Goal: Task Accomplishment & Management: Use online tool/utility

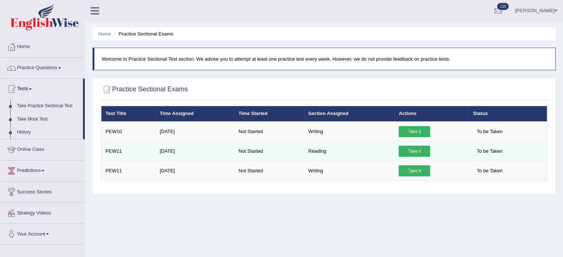
click at [417, 152] on link "Take it" at bounding box center [414, 151] width 31 height 11
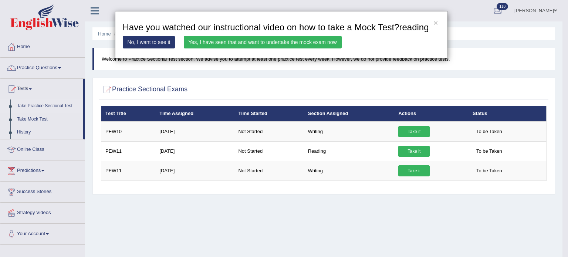
click at [156, 44] on link "No, I want to see it" at bounding box center [149, 42] width 53 height 13
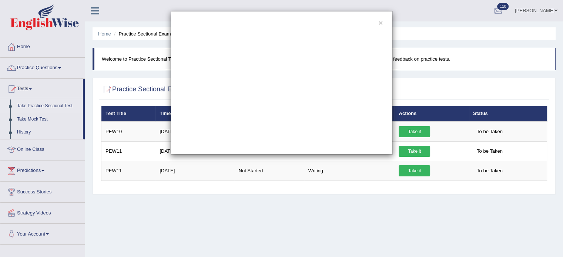
click at [378, 24] on div "×" at bounding box center [282, 83] width 222 height 144
click at [380, 22] on button "×" at bounding box center [380, 23] width 4 height 8
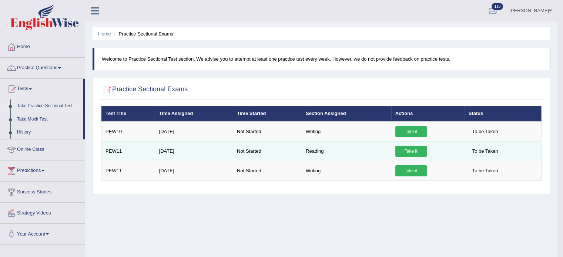
click at [411, 151] on link "Take it" at bounding box center [410, 151] width 31 height 11
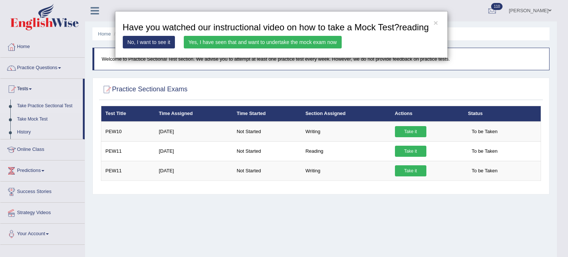
click at [297, 37] on link "Yes, I have seen that and want to undertake the mock exam now" at bounding box center [263, 42] width 158 height 13
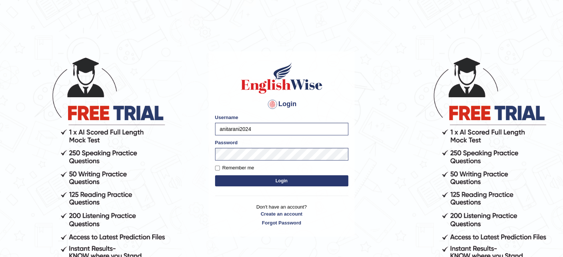
click at [244, 177] on button "Login" at bounding box center [281, 180] width 133 height 11
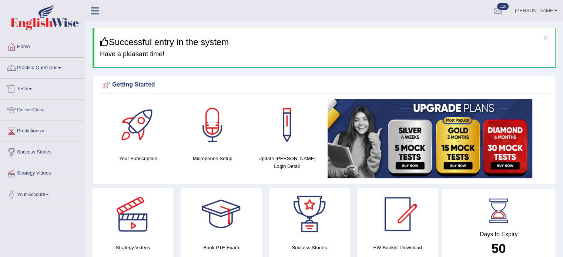
click at [22, 86] on link "Tests" at bounding box center [42, 88] width 84 height 19
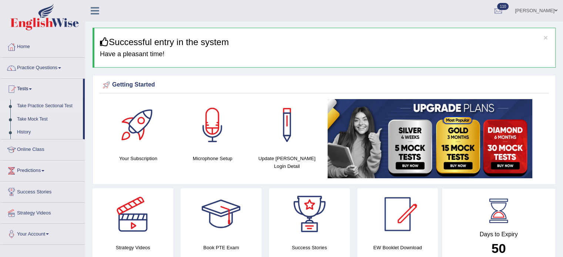
click at [52, 105] on link "Take Practice Sectional Test" at bounding box center [48, 106] width 69 height 13
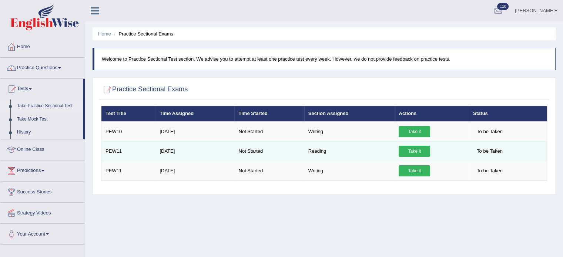
click at [413, 150] on link "Take it" at bounding box center [414, 151] width 31 height 11
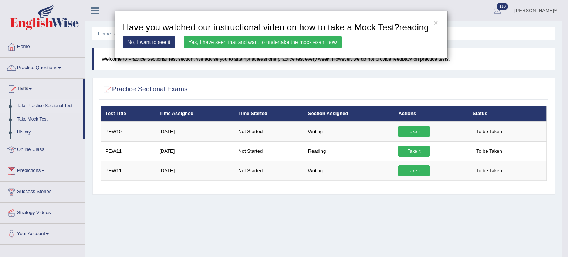
click at [238, 41] on link "Yes, I have seen that and want to undertake the mock exam now" at bounding box center [263, 42] width 158 height 13
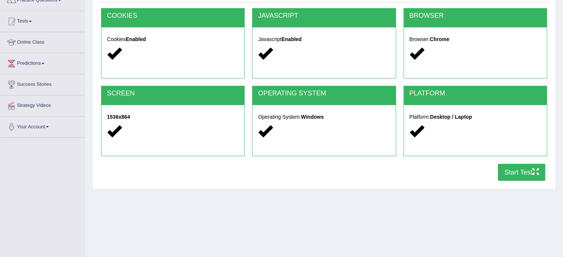
scroll to position [68, 0]
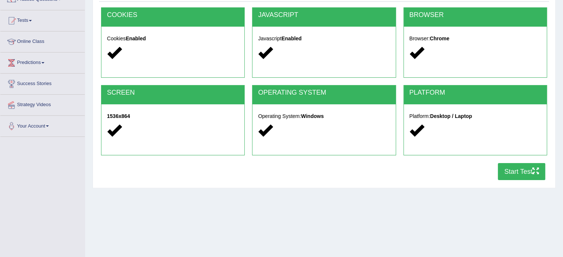
click at [520, 170] on button "Start Test" at bounding box center [521, 171] width 47 height 17
